Goal: Complete application form: Complete application form

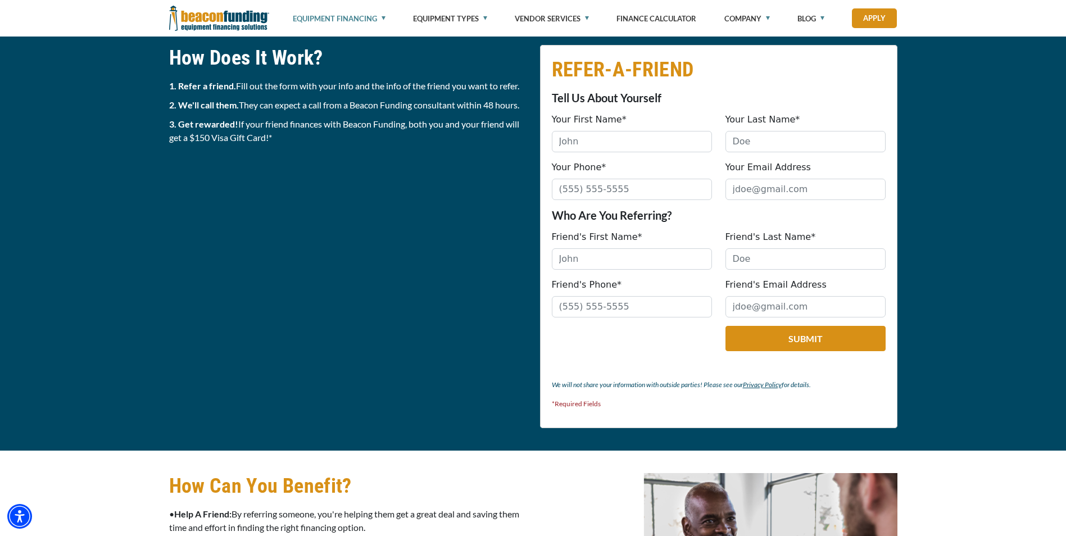
scroll to position [454, 0]
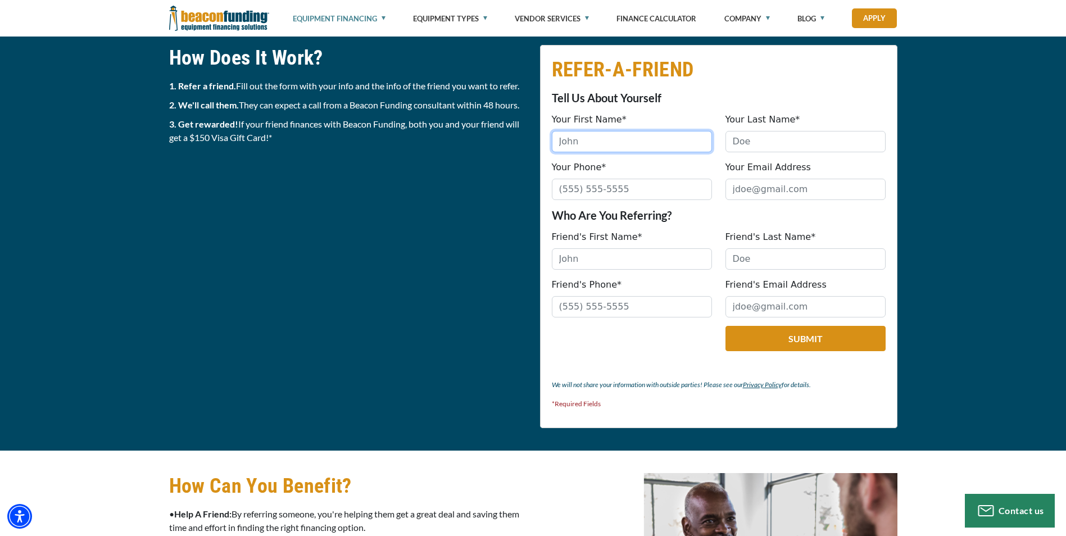
click at [675, 138] on input "Your First Name*" at bounding box center [632, 141] width 160 height 21
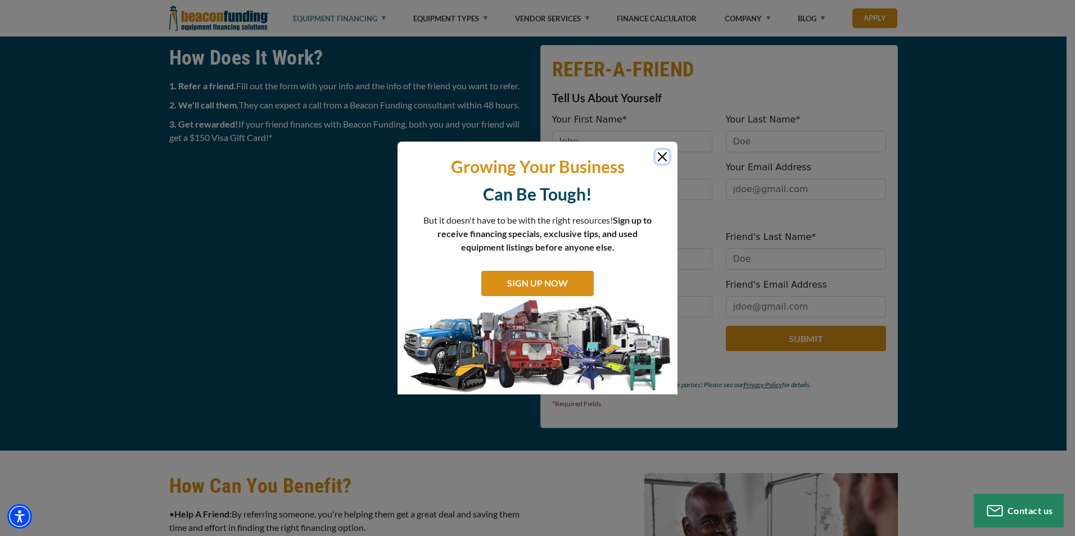
click at [659, 155] on button "Close" at bounding box center [662, 156] width 13 height 13
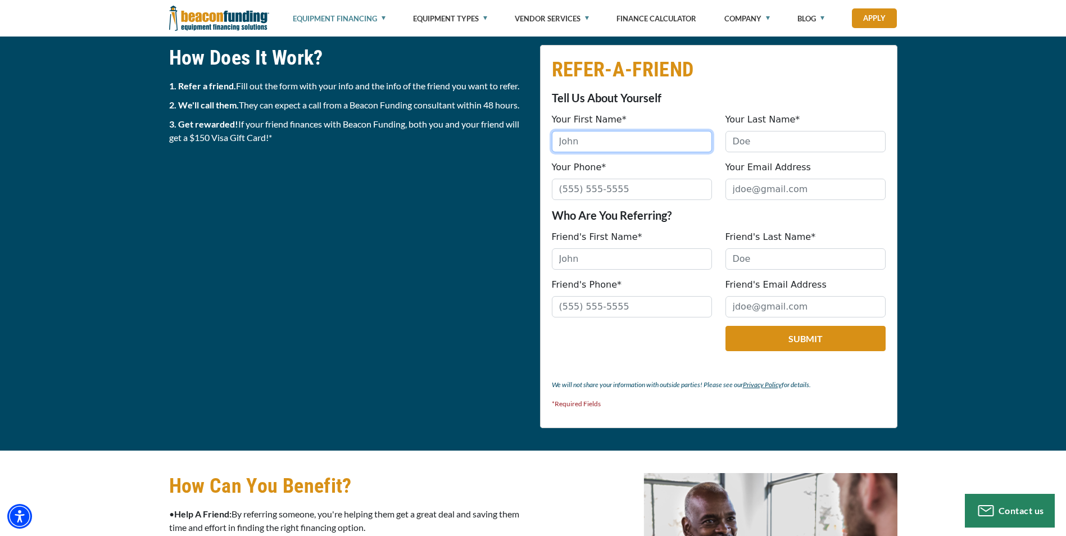
click at [656, 138] on input "Your First Name*" at bounding box center [632, 141] width 160 height 21
type input "[PERSON_NAME]"
type input "8042972041"
type input "[EMAIL_ADDRESS][DOMAIN_NAME]"
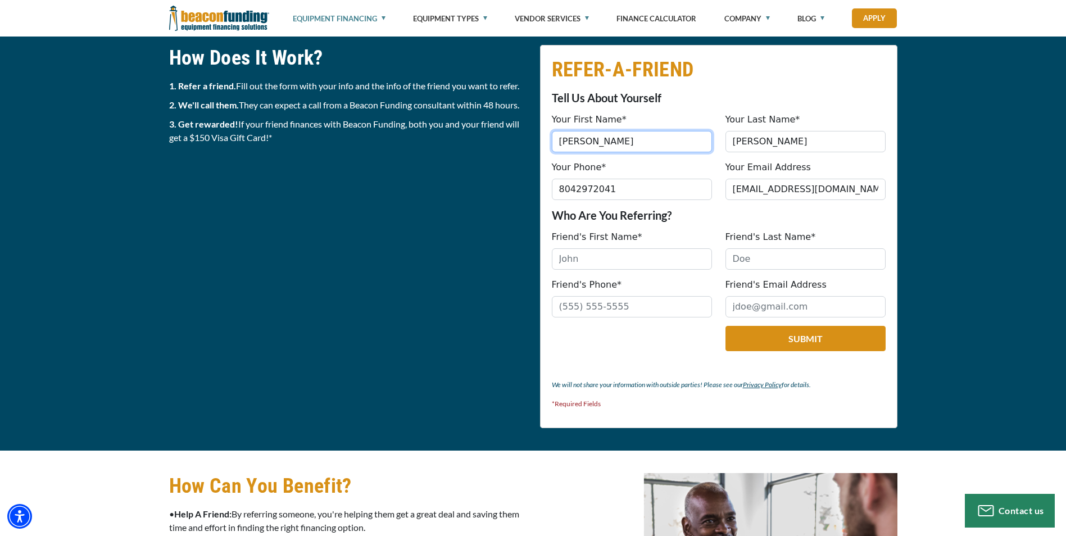
type input "[PHONE_NUMBER]"
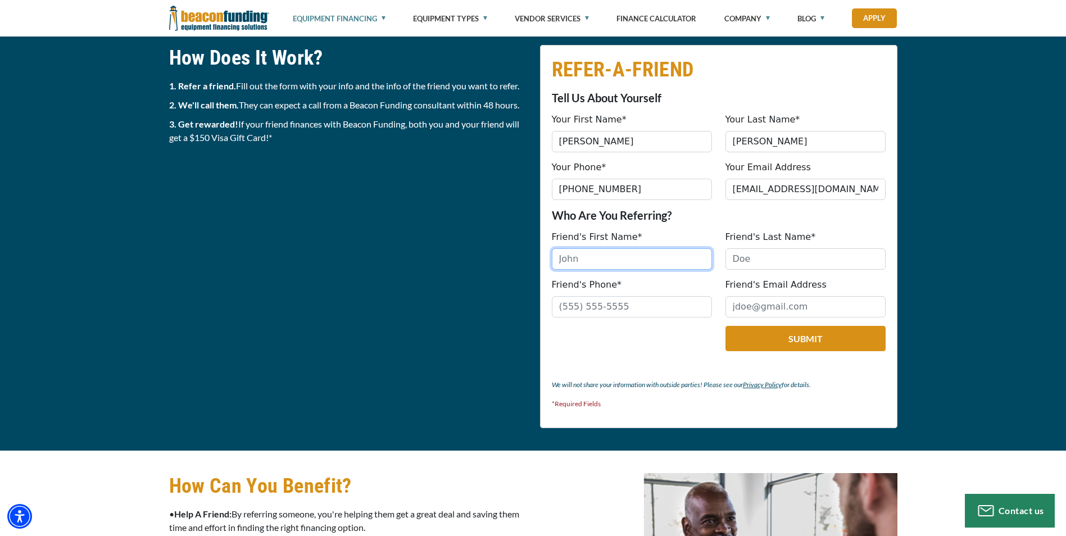
click at [663, 257] on input "Friend's First Name*" at bounding box center [632, 258] width 160 height 21
type input "[PERSON_NAME]"
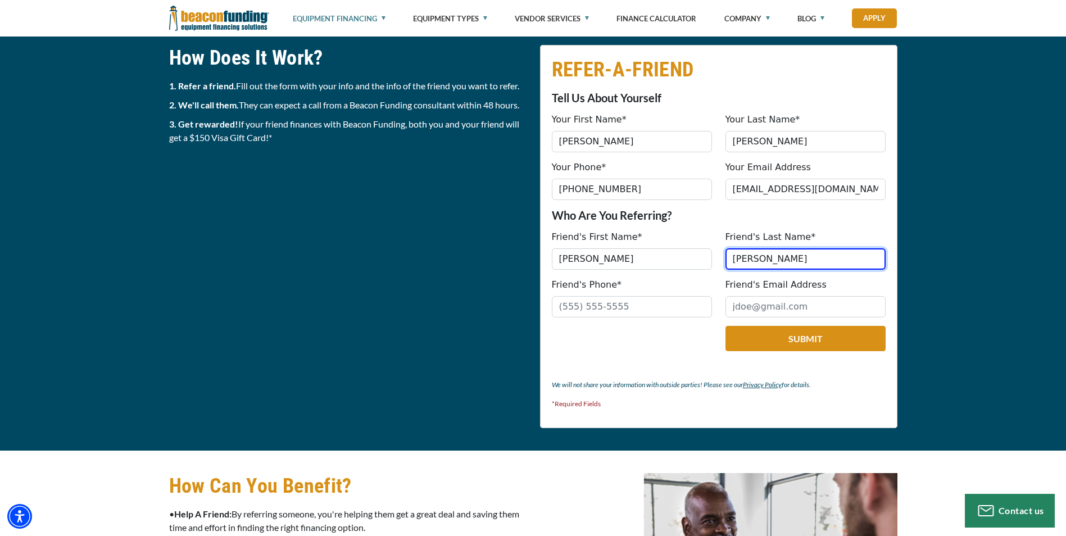
type input "[PERSON_NAME]"
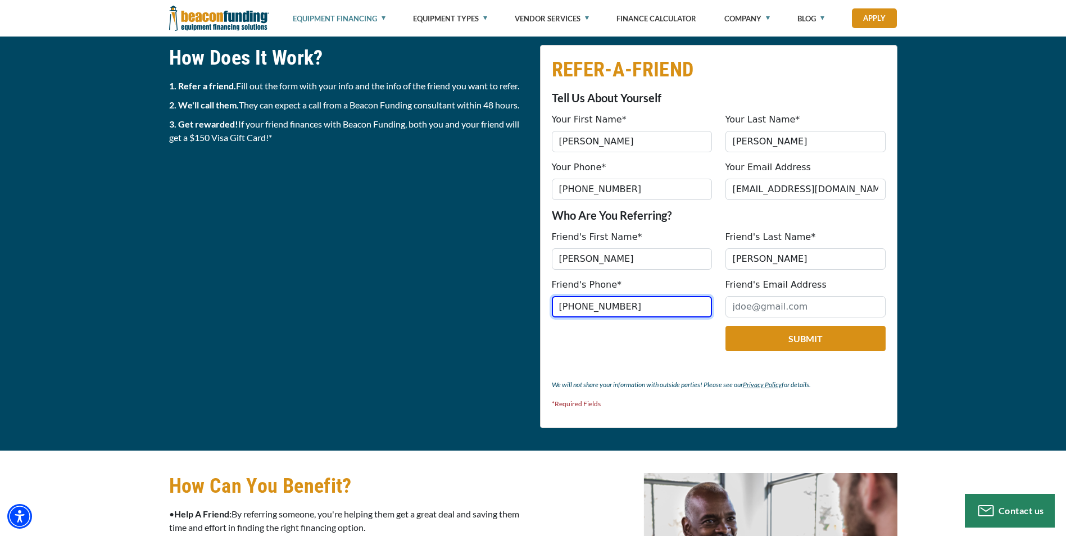
type input "[PHONE_NUMBER]"
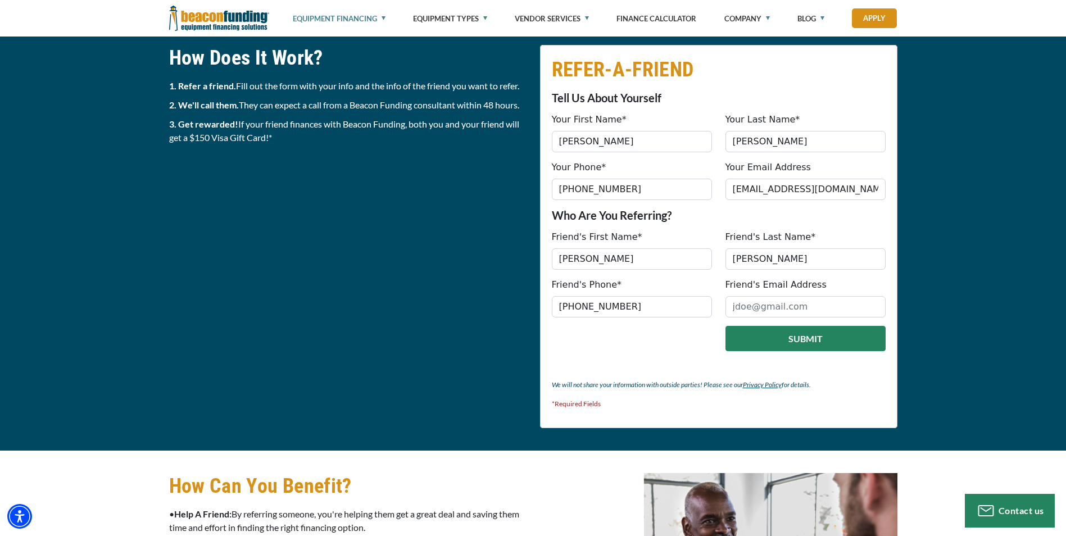
click at [744, 344] on button "Submit" at bounding box center [806, 338] width 160 height 25
